Goal: Complete application form: Complete application form

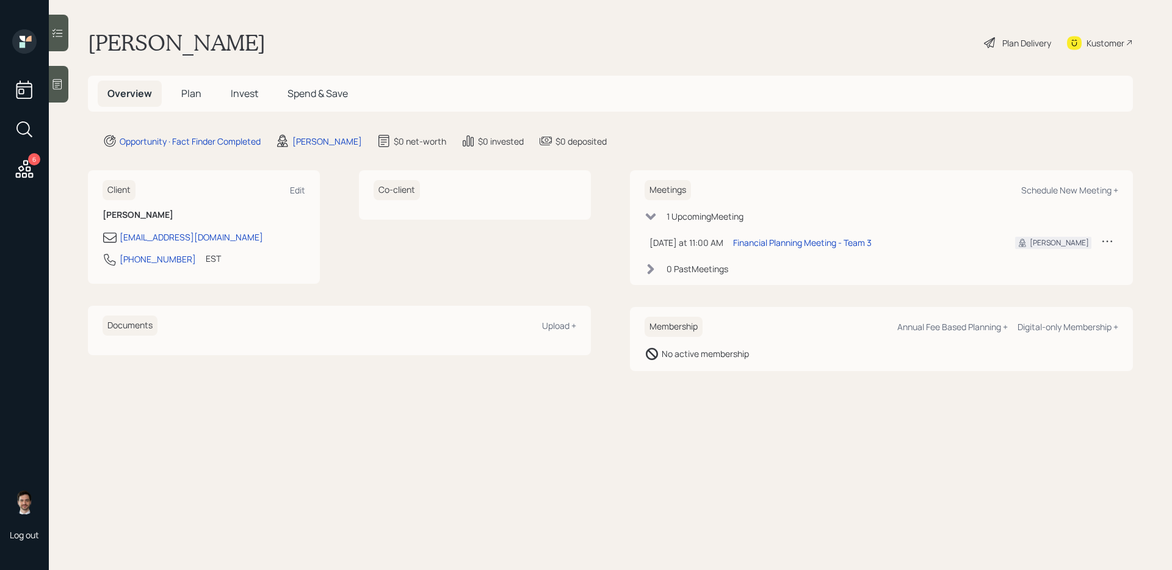
click at [187, 85] on h5 "Plan" at bounding box center [191, 94] width 40 height 26
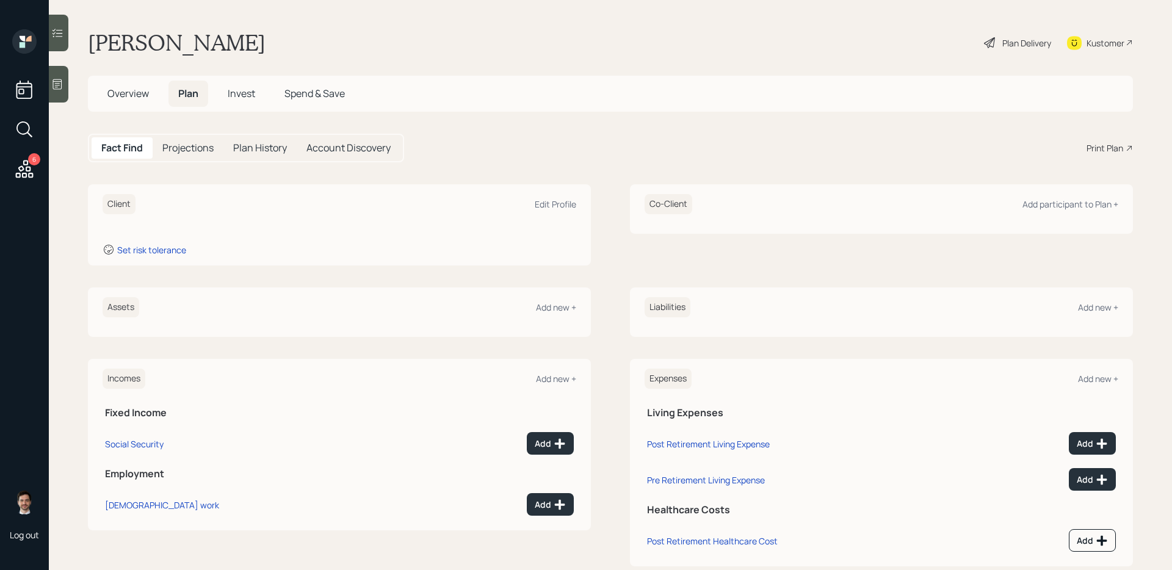
click at [187, 91] on span "Plan" at bounding box center [188, 93] width 20 height 13
click at [550, 307] on div "Add new +" at bounding box center [556, 307] width 40 height 12
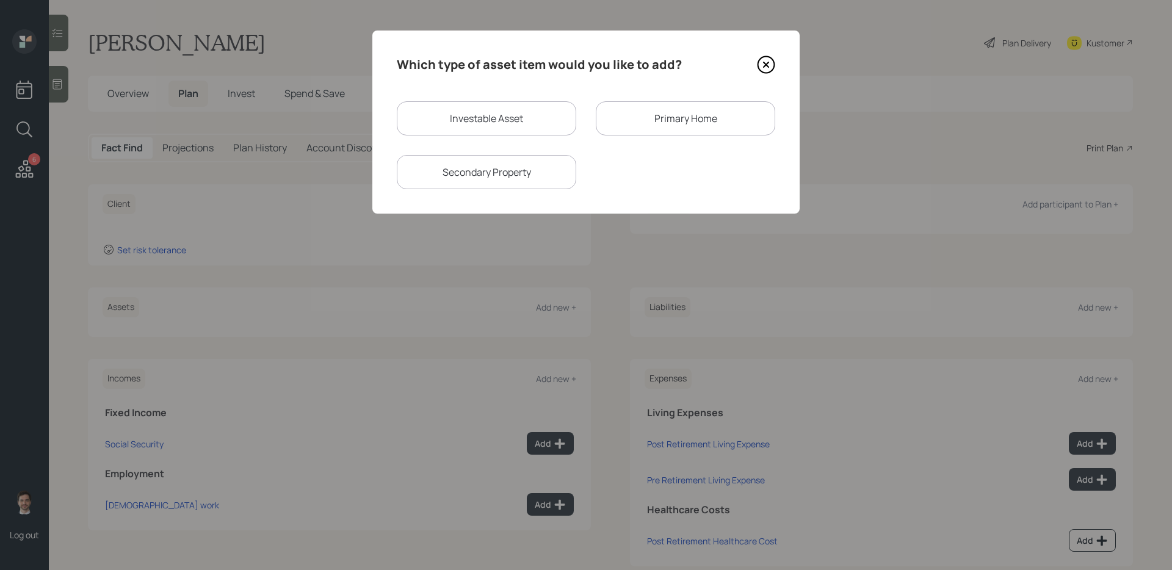
click at [519, 112] on div "Investable Asset" at bounding box center [486, 118] width 179 height 34
select select "taxable"
select select "balanced"
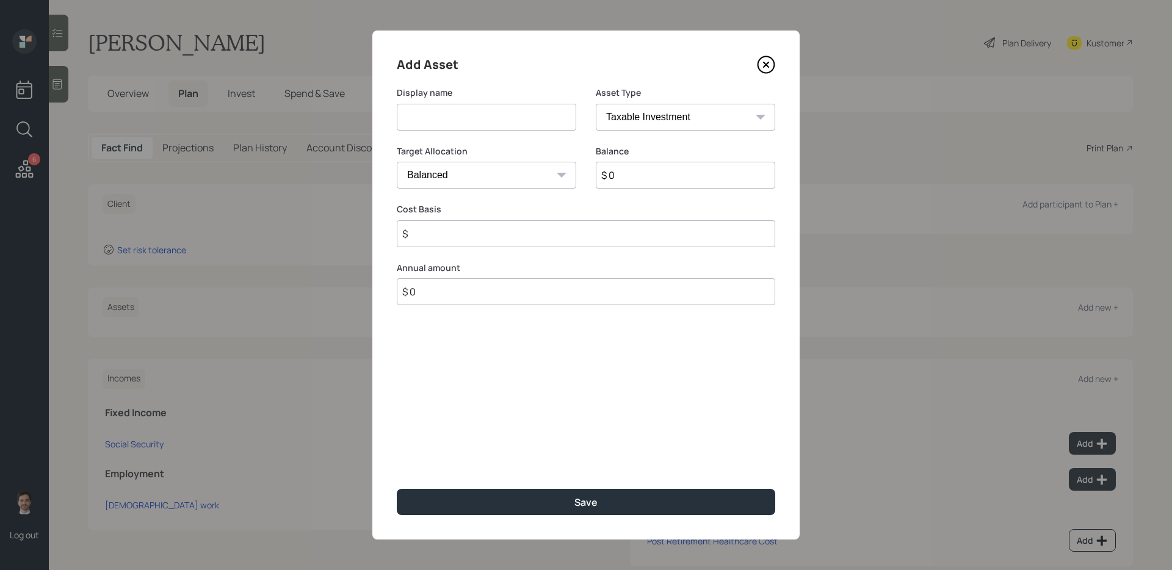
click at [491, 120] on input at bounding box center [486, 117] width 179 height 27
type input "Former 401k"
select select "ira"
type input "$"
type input "$ 100,000"
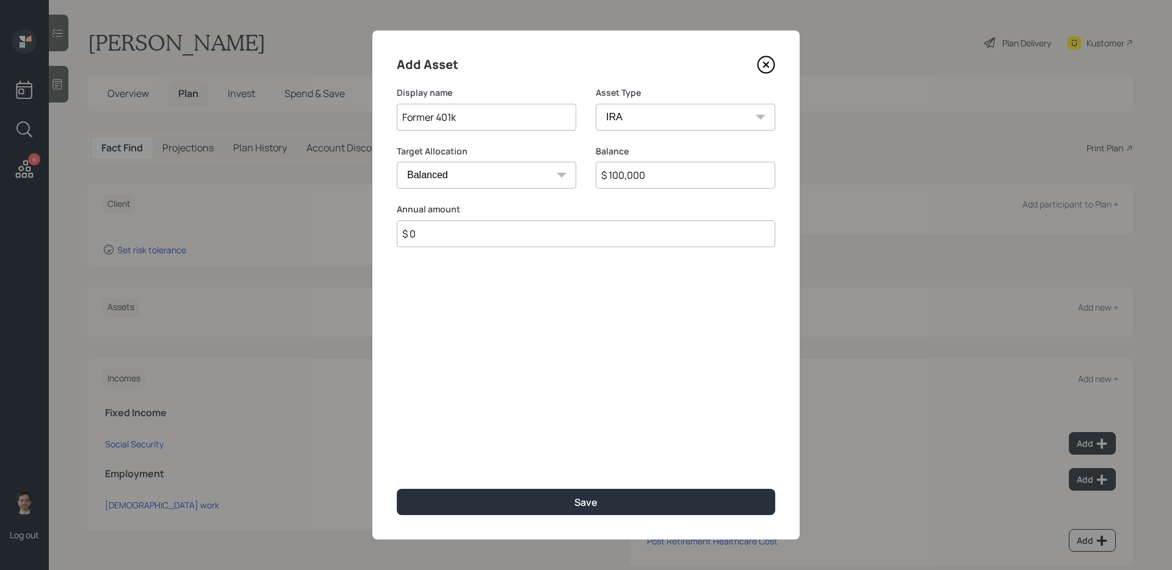
type input "$ 0"
click at [397, 489] on button "Save" at bounding box center [586, 502] width 378 height 26
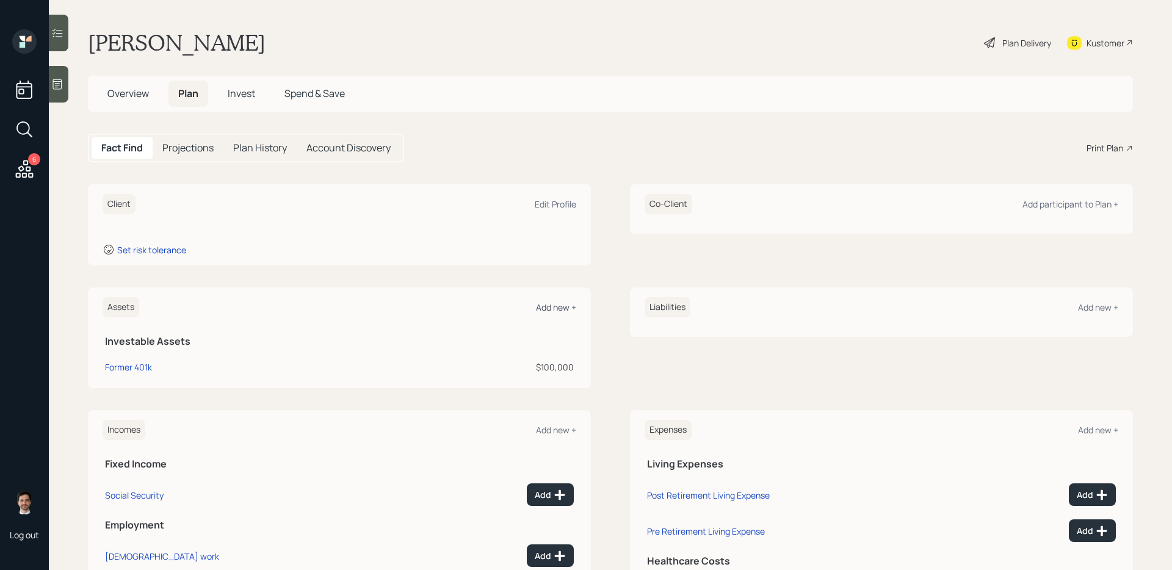
click at [556, 307] on div "Add new +" at bounding box center [556, 307] width 40 height 12
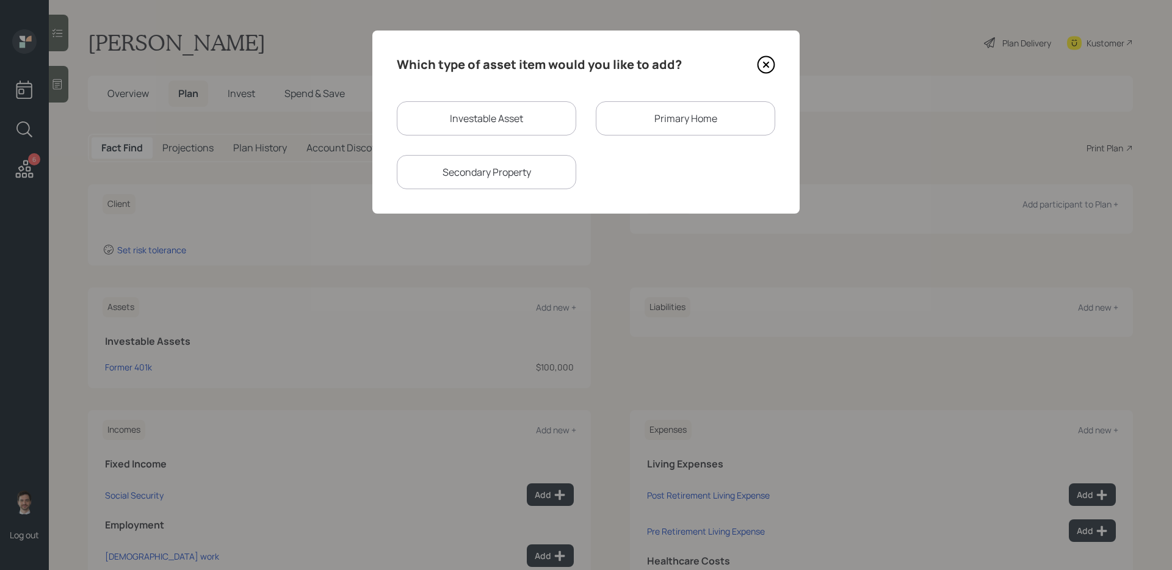
click at [504, 116] on div "Investable Asset" at bounding box center [486, 118] width 179 height 34
select select "taxable"
select select "balanced"
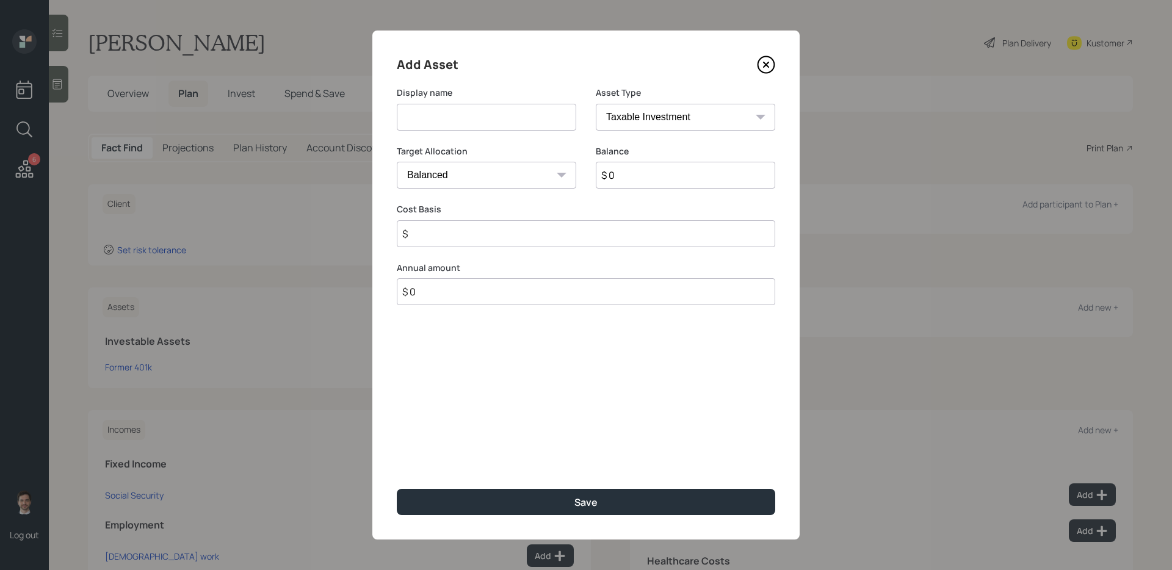
click at [504, 116] on input at bounding box center [486, 117] width 179 height 27
type input "Savings"
select select "emergency_fund"
type input "$ 500"
click at [397, 489] on button "Save" at bounding box center [586, 502] width 378 height 26
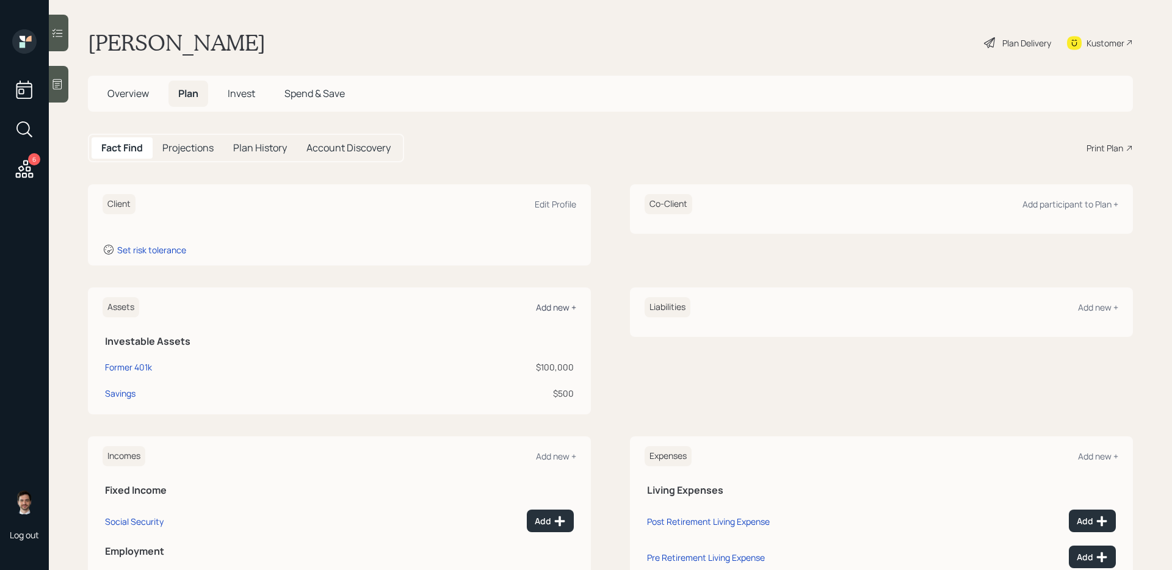
click at [548, 309] on div "Add new +" at bounding box center [556, 307] width 40 height 12
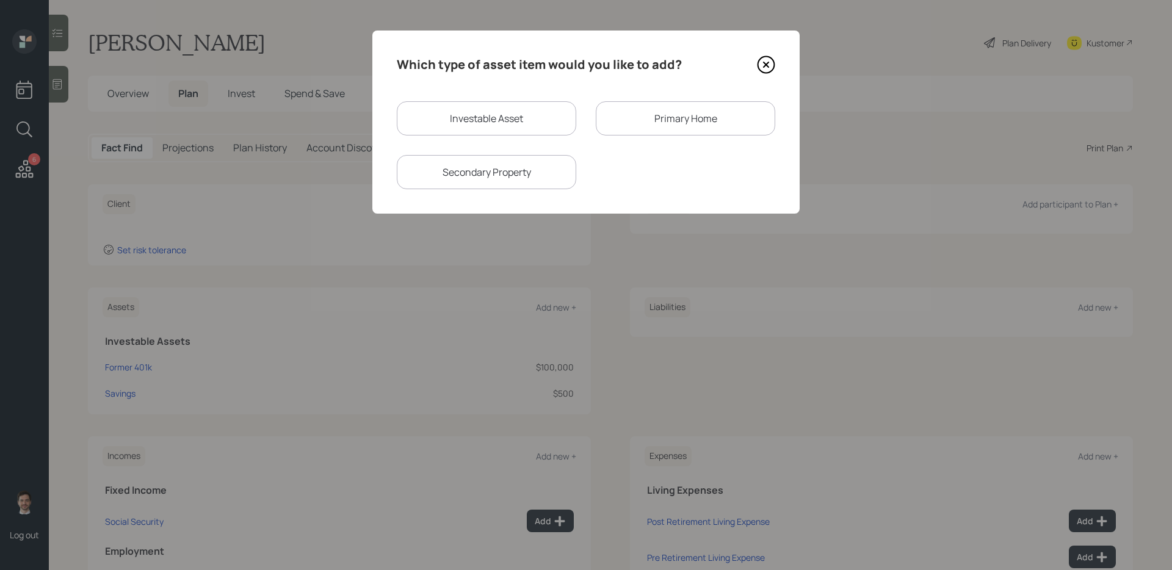
click at [625, 110] on div "Primary Home" at bounding box center [685, 118] width 179 height 34
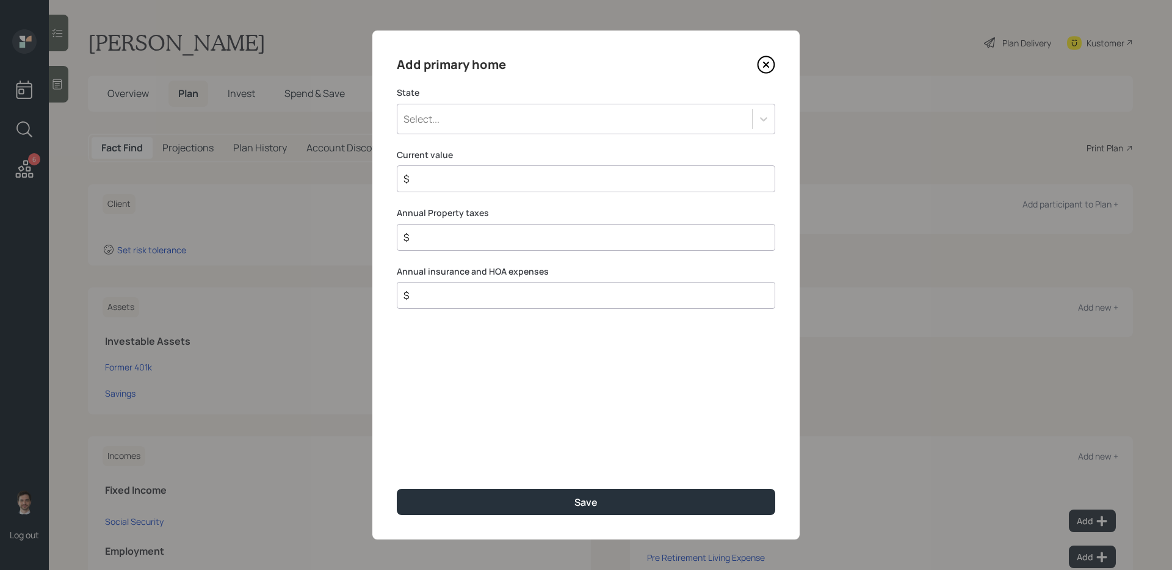
click at [529, 110] on div "Select..." at bounding box center [574, 119] width 355 height 21
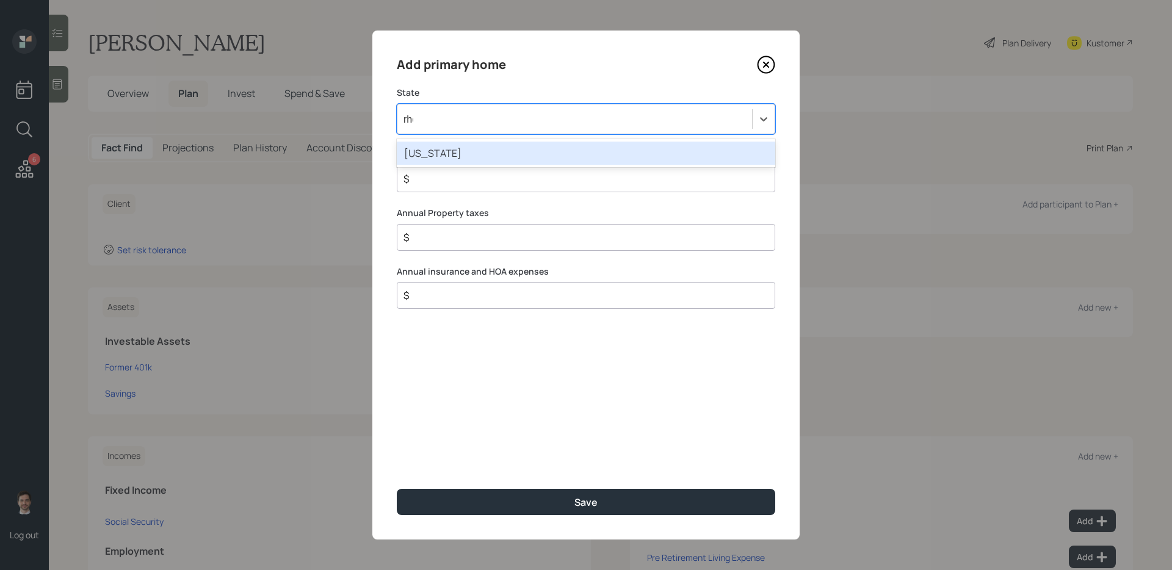
type input "rhod"
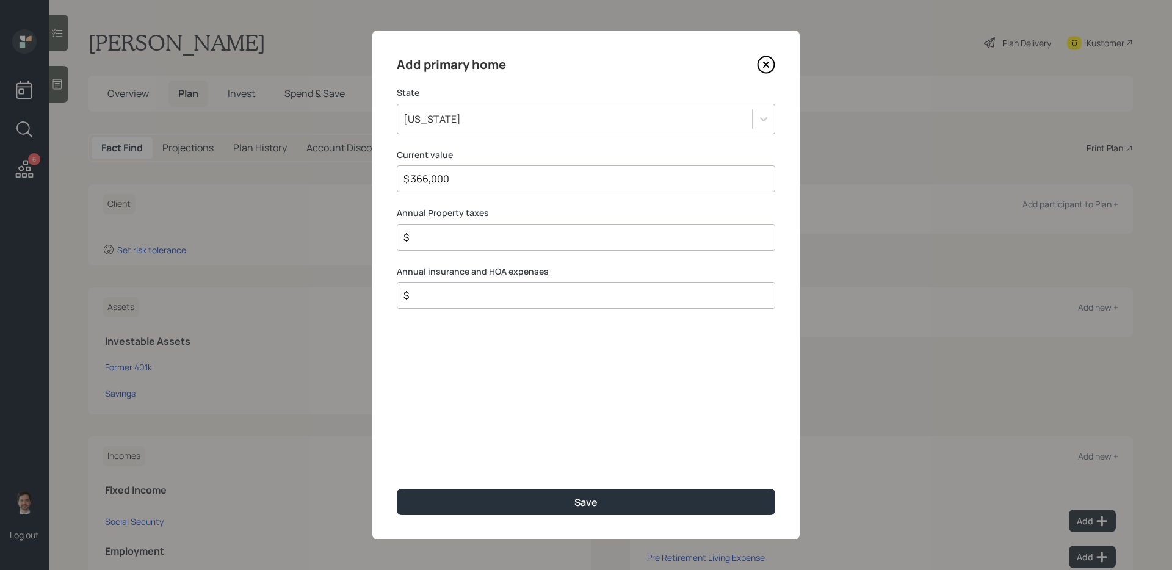
type input "$ 366,000"
click at [397, 489] on button "Save" at bounding box center [586, 502] width 378 height 26
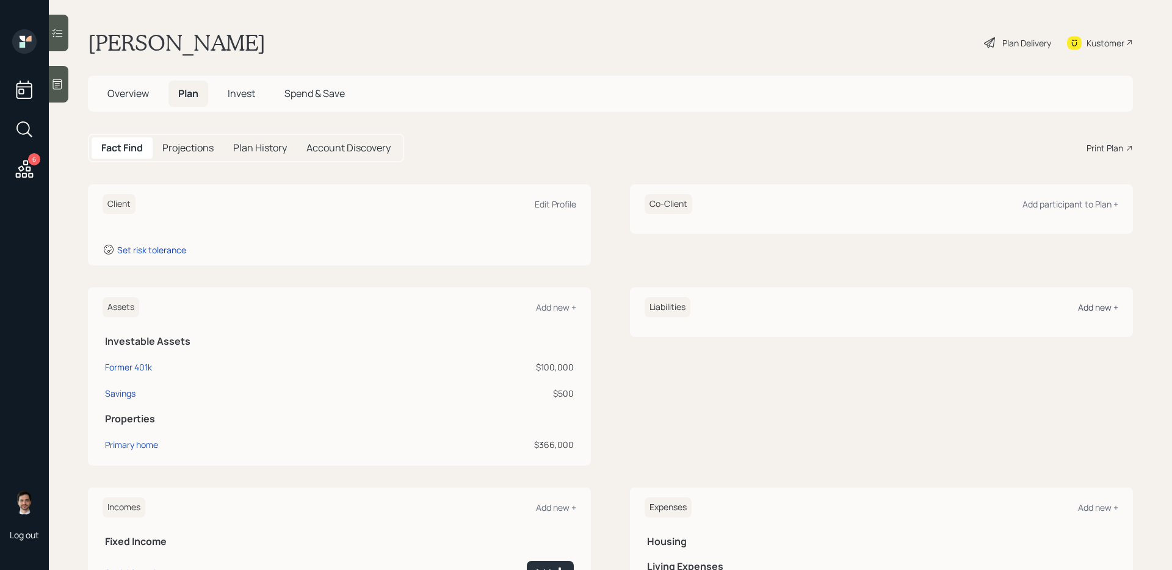
click at [1091, 308] on div "Add new +" at bounding box center [1098, 307] width 40 height 12
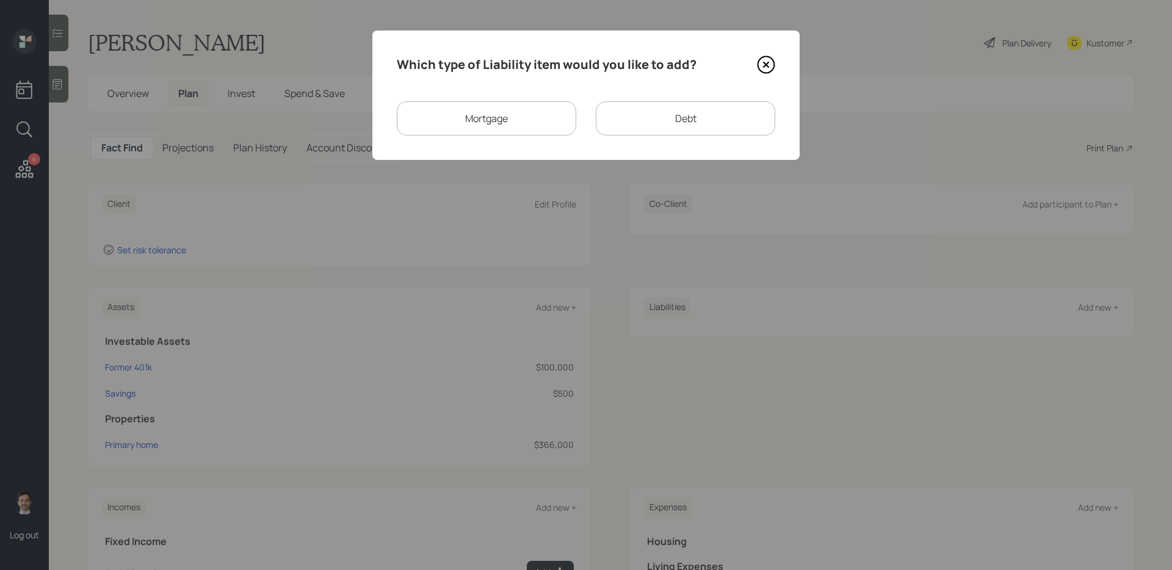
click at [541, 128] on div "Mortgage" at bounding box center [486, 118] width 179 height 34
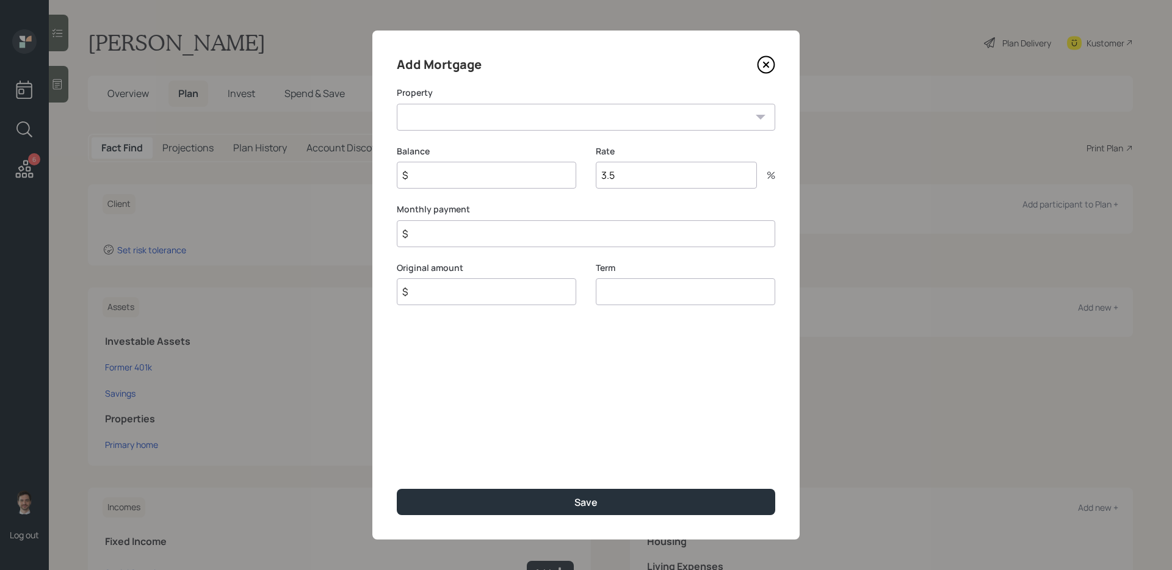
click at [469, 134] on div "Add Mortgage Property RI Primary home Balance $ Rate 3.5 % Monthly payment $ Or…" at bounding box center [585, 285] width 427 height 509
click at [463, 124] on select "RI Primary home" at bounding box center [586, 117] width 378 height 27
select select "5ea5a509-4d47-4dde-9059-4de5cca113de"
click at [397, 104] on select "RI Primary home" at bounding box center [586, 117] width 378 height 27
click at [442, 175] on input "$" at bounding box center [486, 175] width 179 height 27
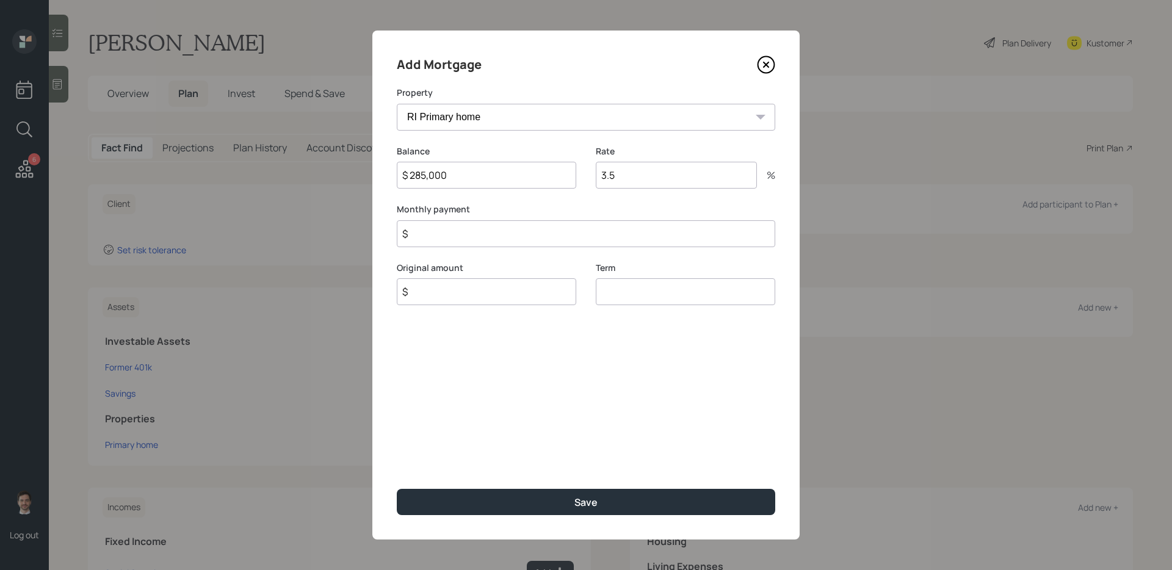
type input "$ 285,000"
type input "30"
type input "$ 1"
click at [397, 489] on button "Save" at bounding box center [586, 502] width 378 height 26
